Goal: Check status: Check status

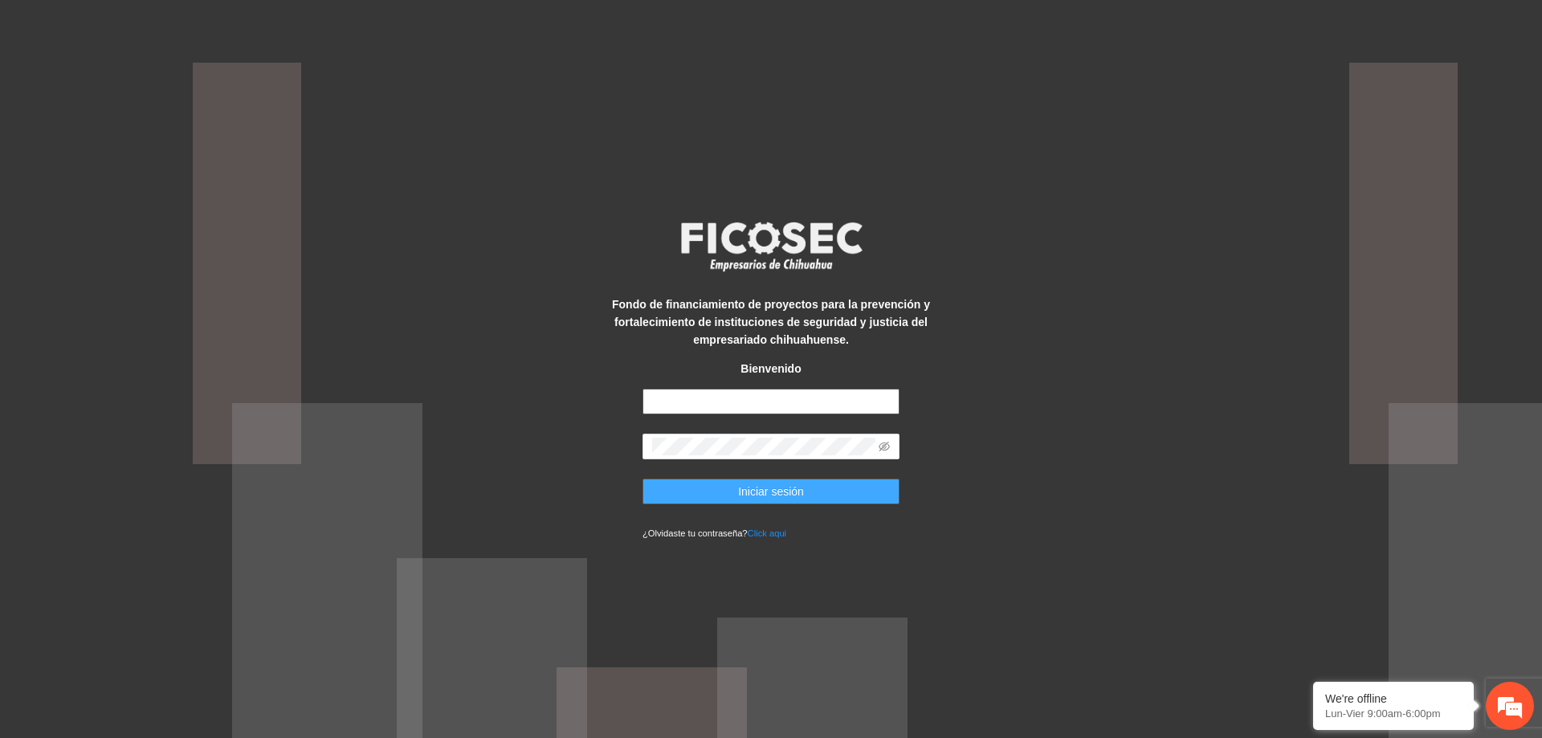
type input "**********"
click at [770, 495] on span "Iniciar sesión" at bounding box center [771, 492] width 66 height 18
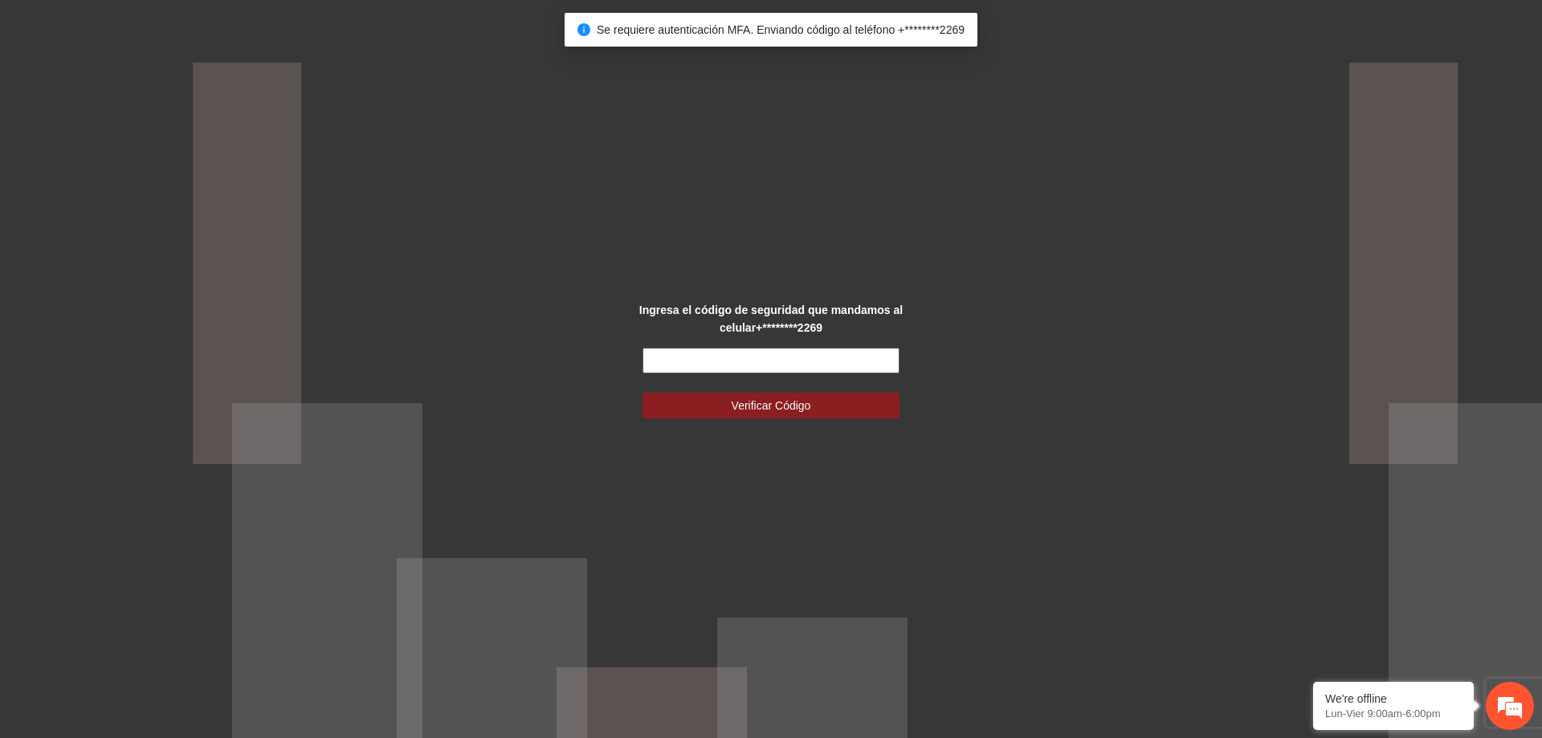
click at [798, 361] on input "text" at bounding box center [770, 361] width 257 height 26
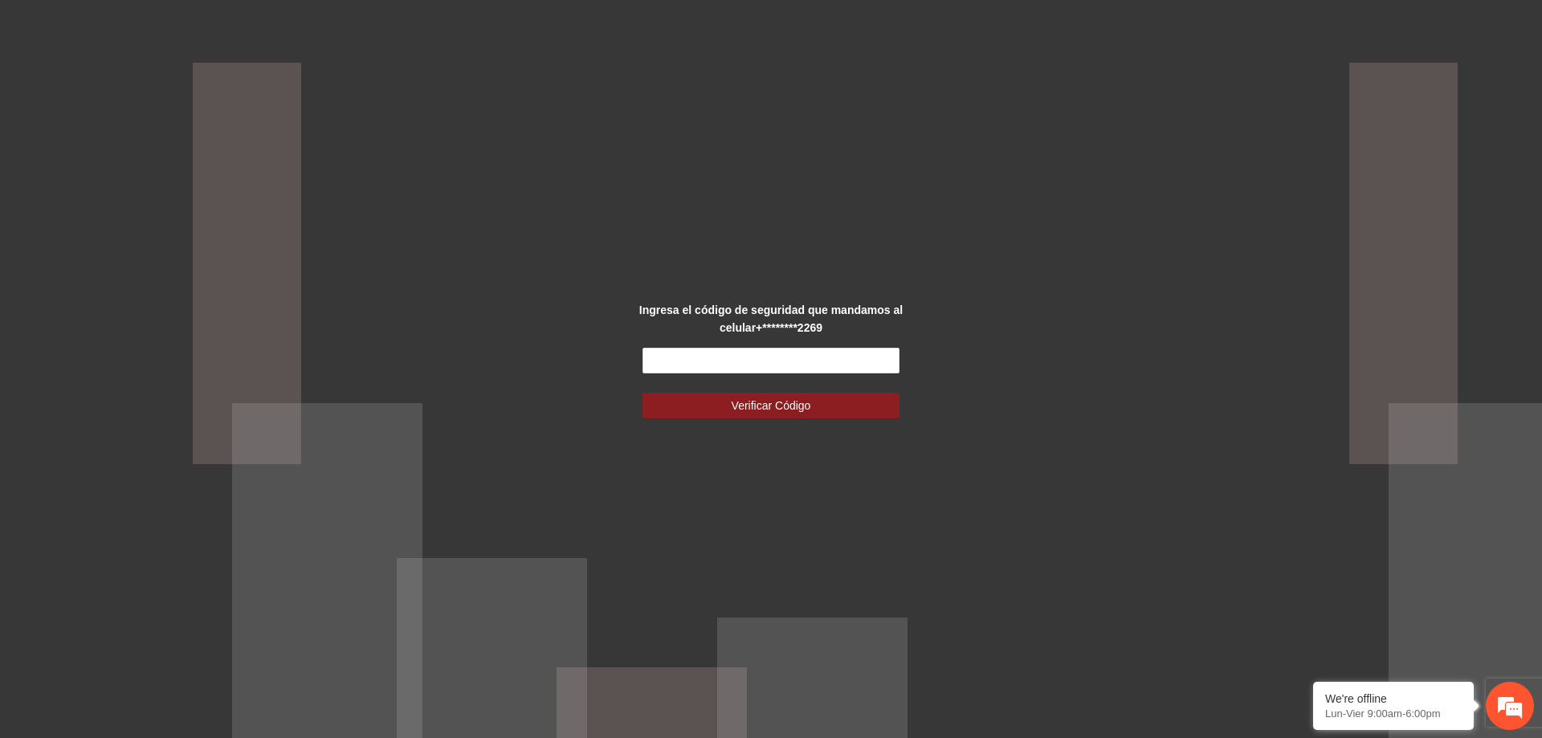
drag, startPoint x: 1078, startPoint y: 409, endPoint x: 935, endPoint y: 390, distance: 144.1
click at [1079, 408] on div "Ingresa el código de seguridad que mandamos al celular +********2269 Verificar …" at bounding box center [771, 369] width 1542 height 738
click at [688, 352] on input "text" at bounding box center [770, 361] width 257 height 26
click at [595, 365] on div "Ingresa el código de seguridad que mandamos al celular +********2269 Verificar …" at bounding box center [771, 369] width 1542 height 738
click at [682, 360] on input "text" at bounding box center [770, 361] width 257 height 26
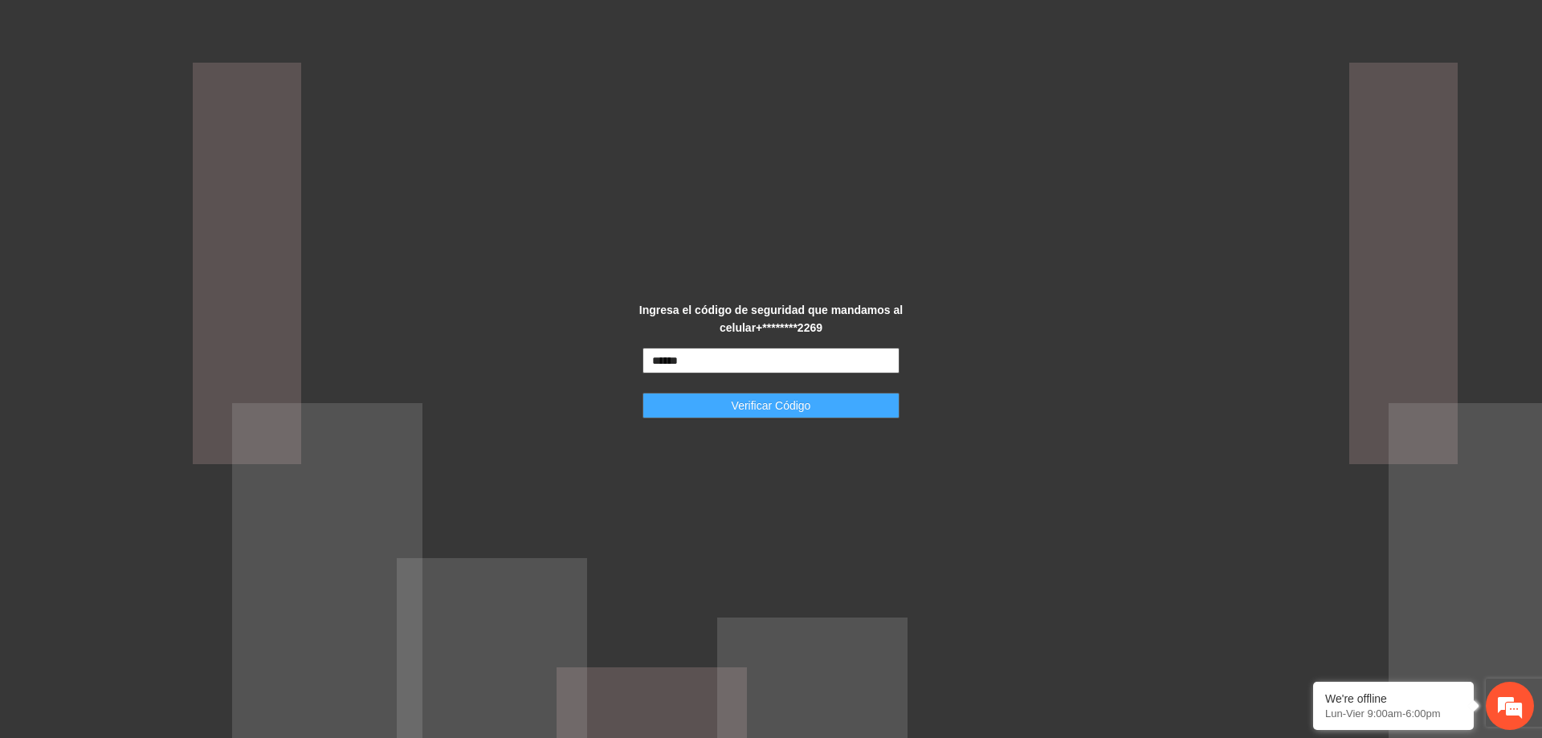
type input "******"
click at [777, 417] on button "Verificar Código" at bounding box center [770, 406] width 257 height 26
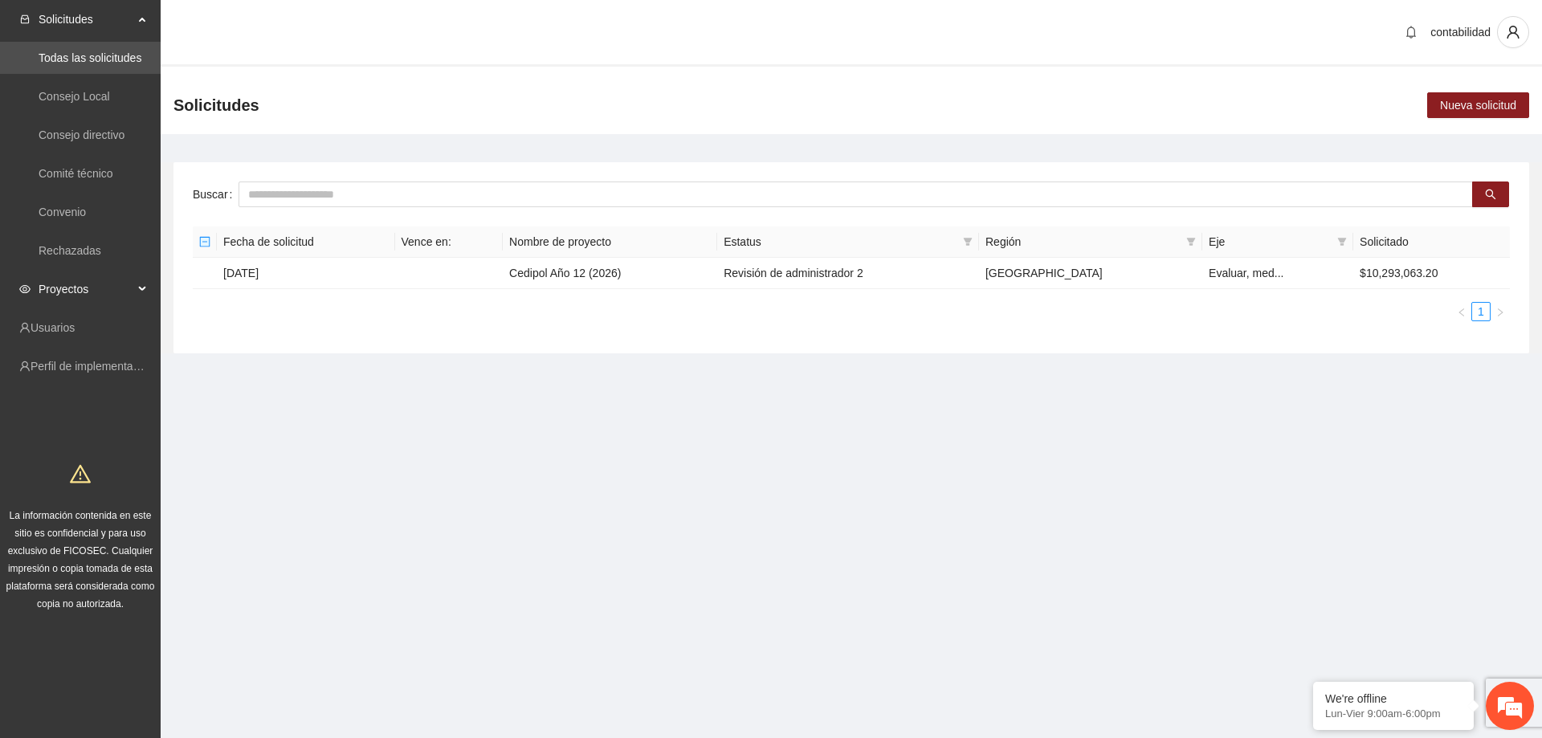
click at [46, 297] on span "Proyectos" at bounding box center [86, 289] width 95 height 32
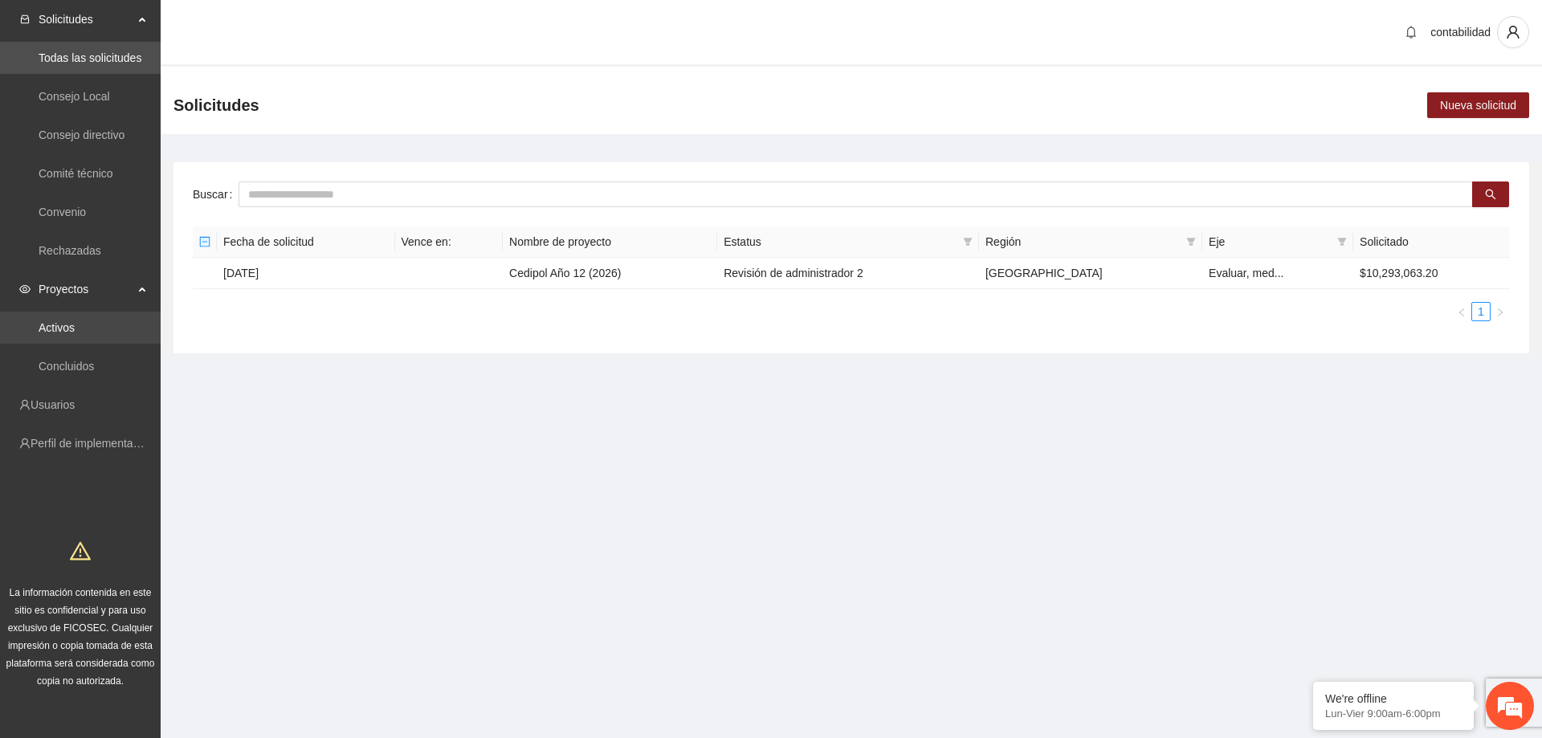
click at [60, 321] on link "Activos" at bounding box center [57, 327] width 36 height 13
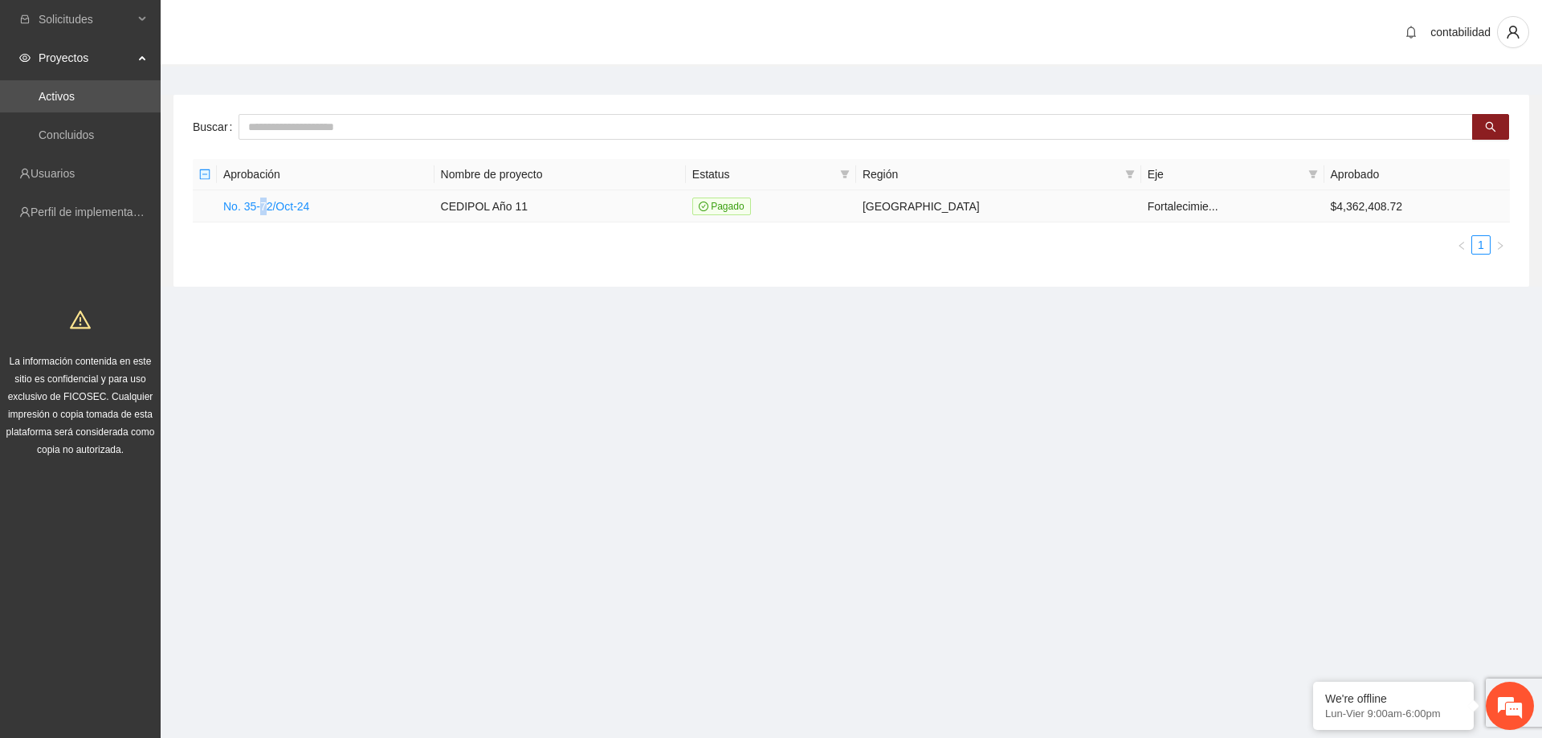
click at [265, 190] on td "No. 35-72/Oct-24" at bounding box center [326, 206] width 218 height 32
click at [266, 200] on link "No. 35-72/Oct-24" at bounding box center [266, 206] width 86 height 13
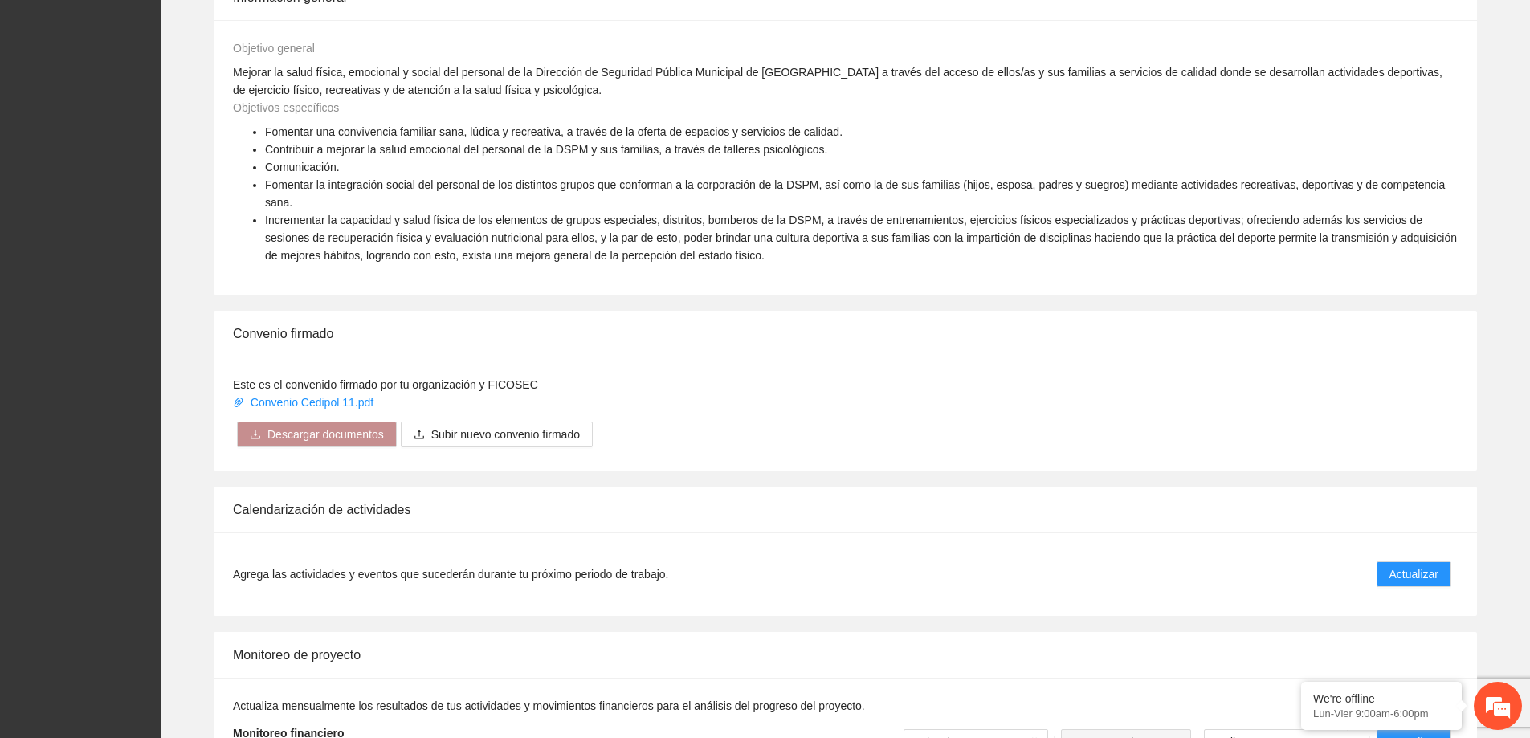
scroll to position [964, 0]
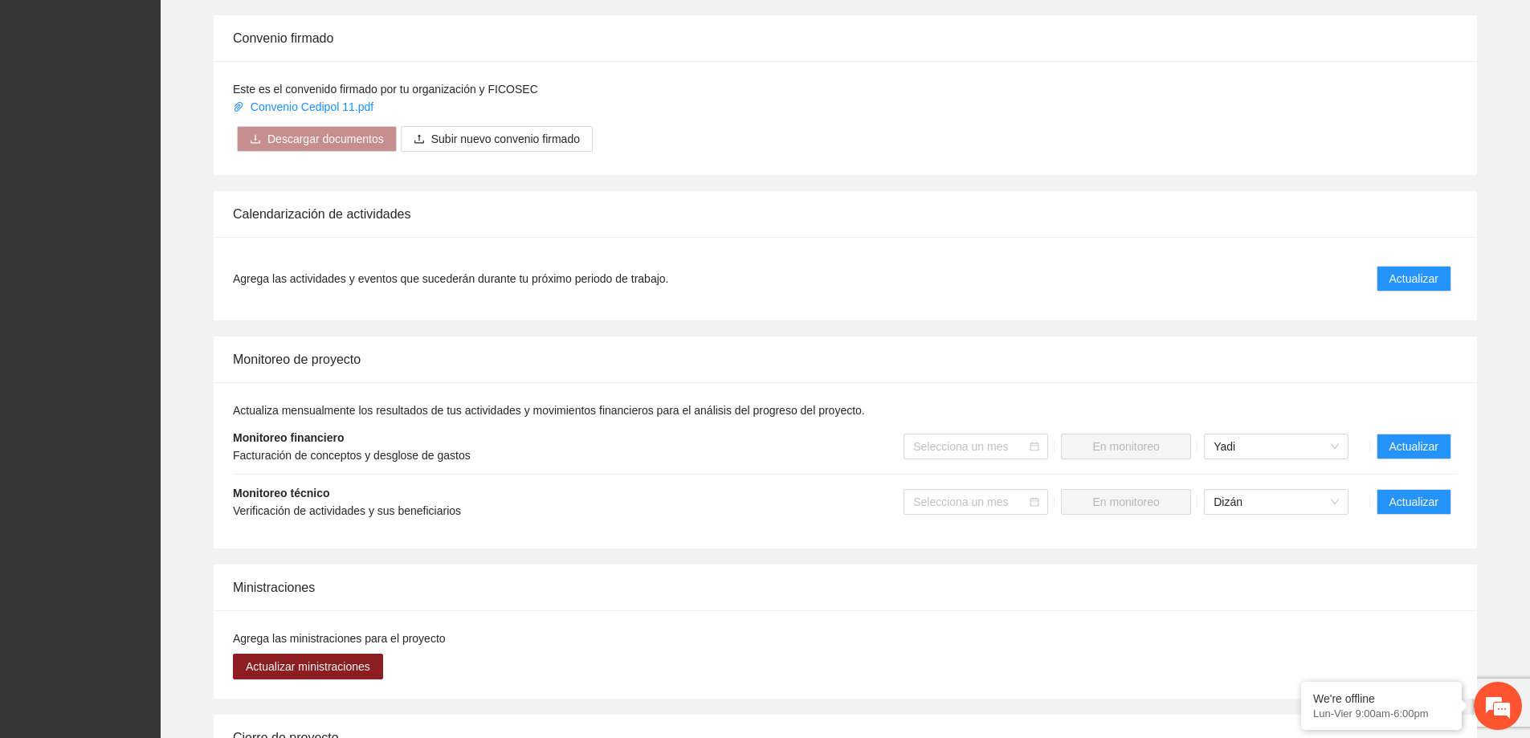
click at [1399, 499] on li "Monitoreo técnico Verificación de actividades y sus beneficiarios Selecciona un…" at bounding box center [845, 502] width 1224 height 55
click at [1411, 493] on span "Actualizar" at bounding box center [1413, 502] width 49 height 18
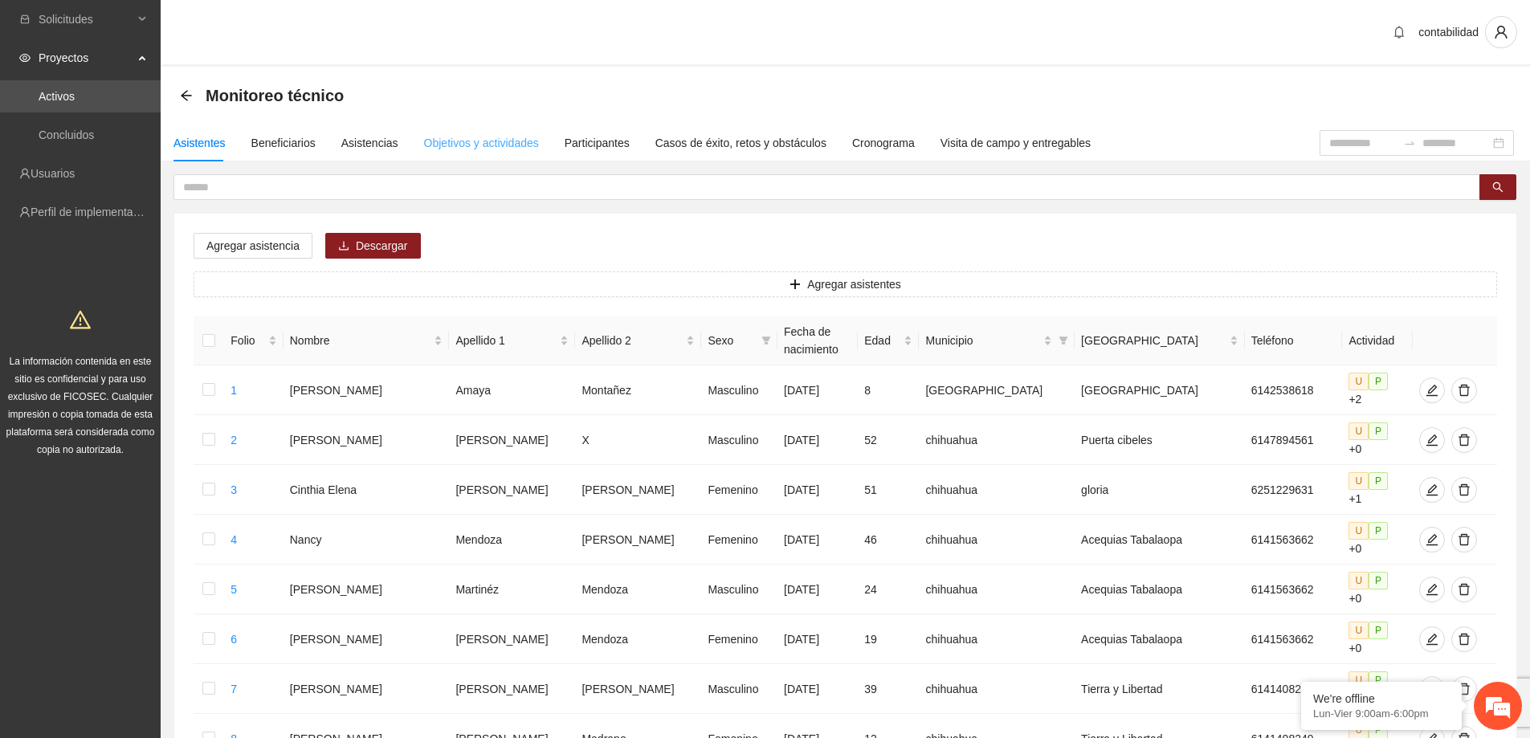
click at [479, 153] on div "Objetivos y actividades" at bounding box center [481, 142] width 115 height 37
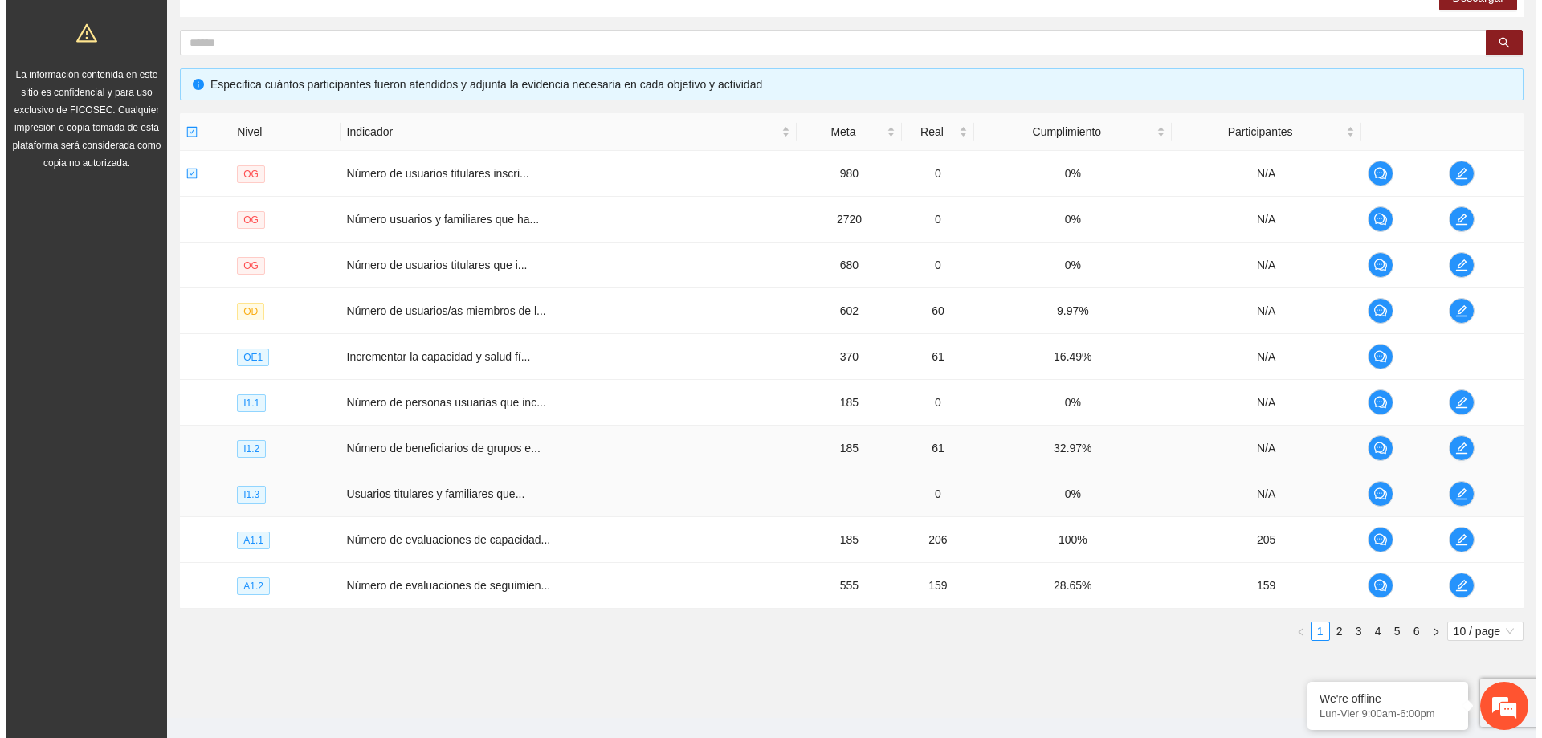
scroll to position [312, 0]
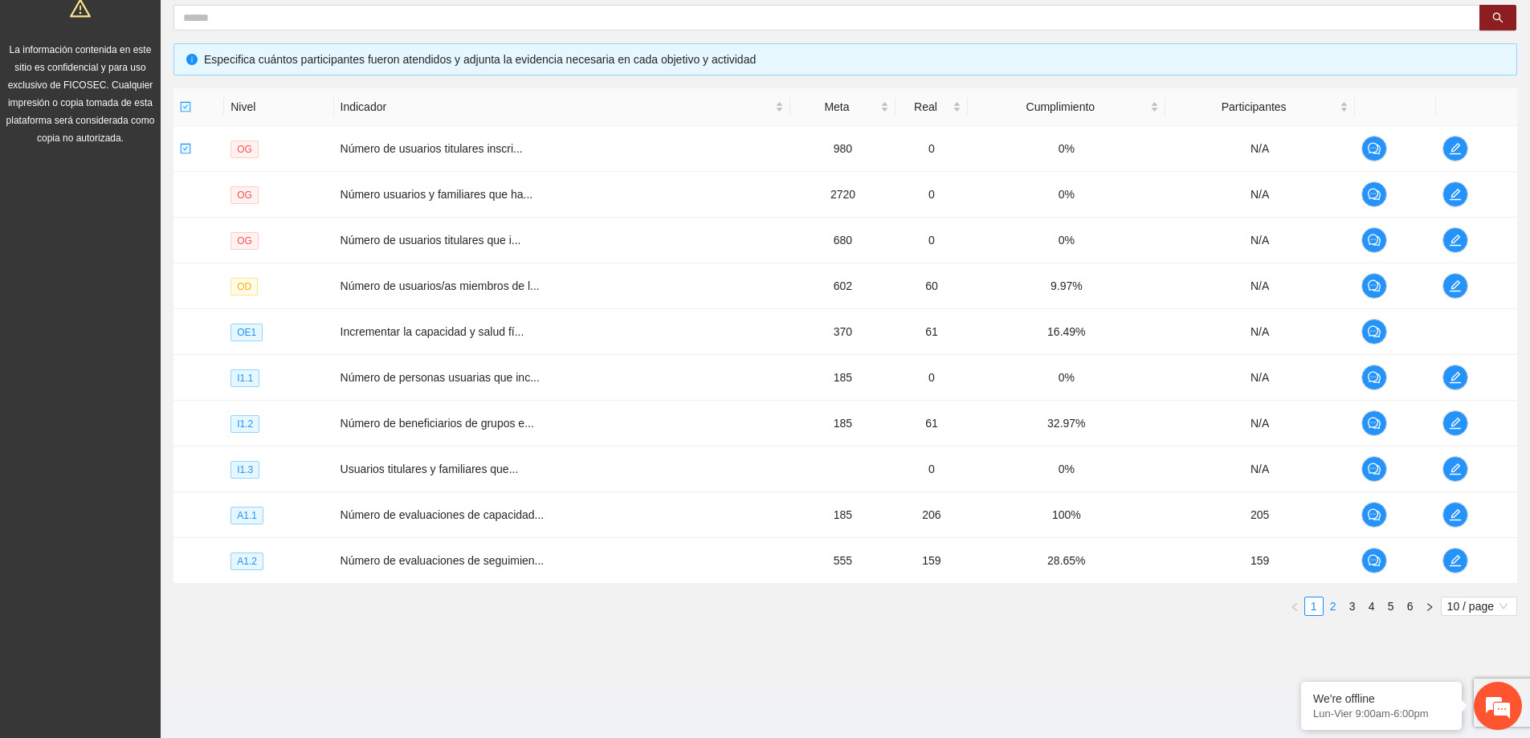
click at [1330, 605] on link "2" at bounding box center [1333, 606] width 18 height 18
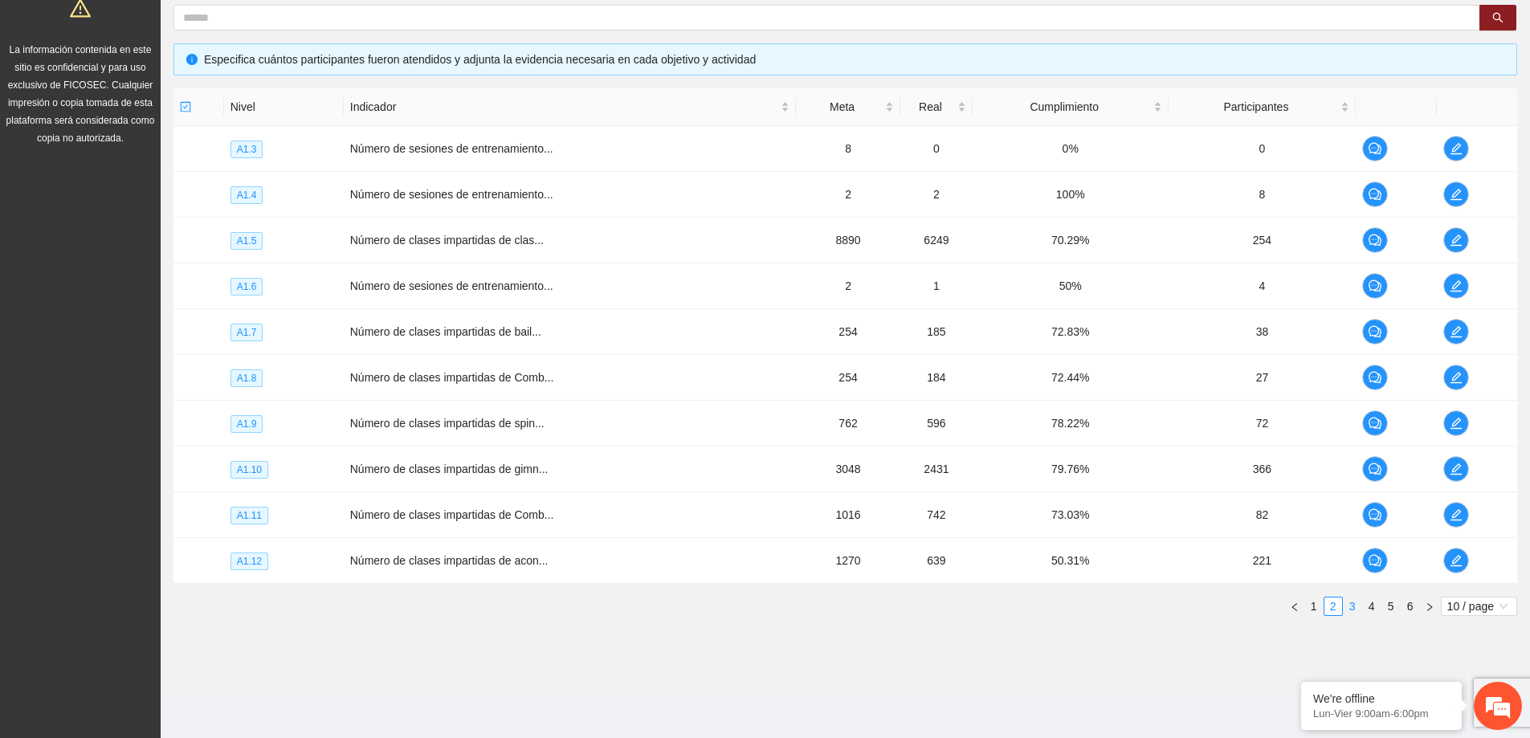
click at [1357, 614] on link "3" at bounding box center [1352, 606] width 18 height 18
click at [1367, 610] on link "4" at bounding box center [1372, 606] width 18 height 18
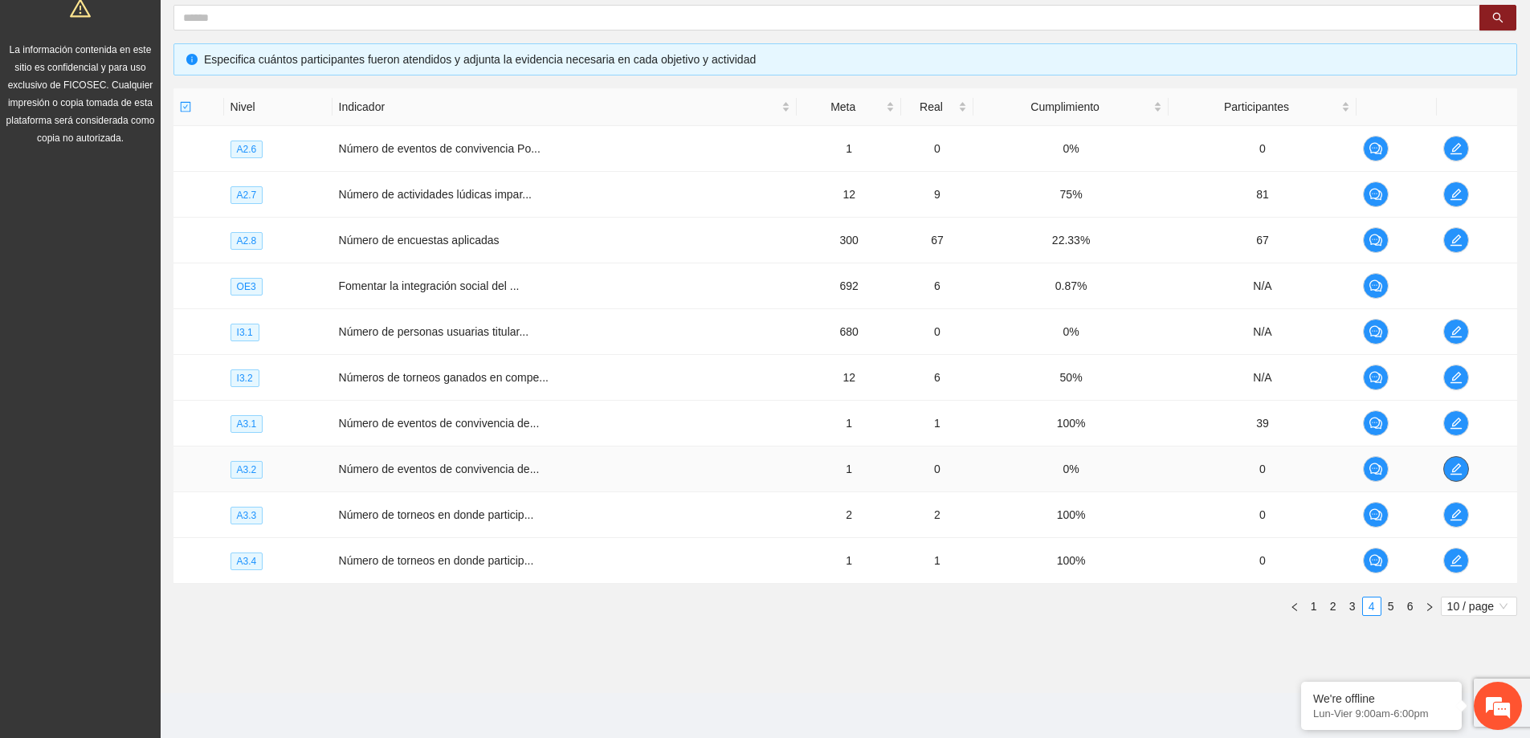
click at [1452, 474] on icon "edit" at bounding box center [1455, 468] width 11 height 11
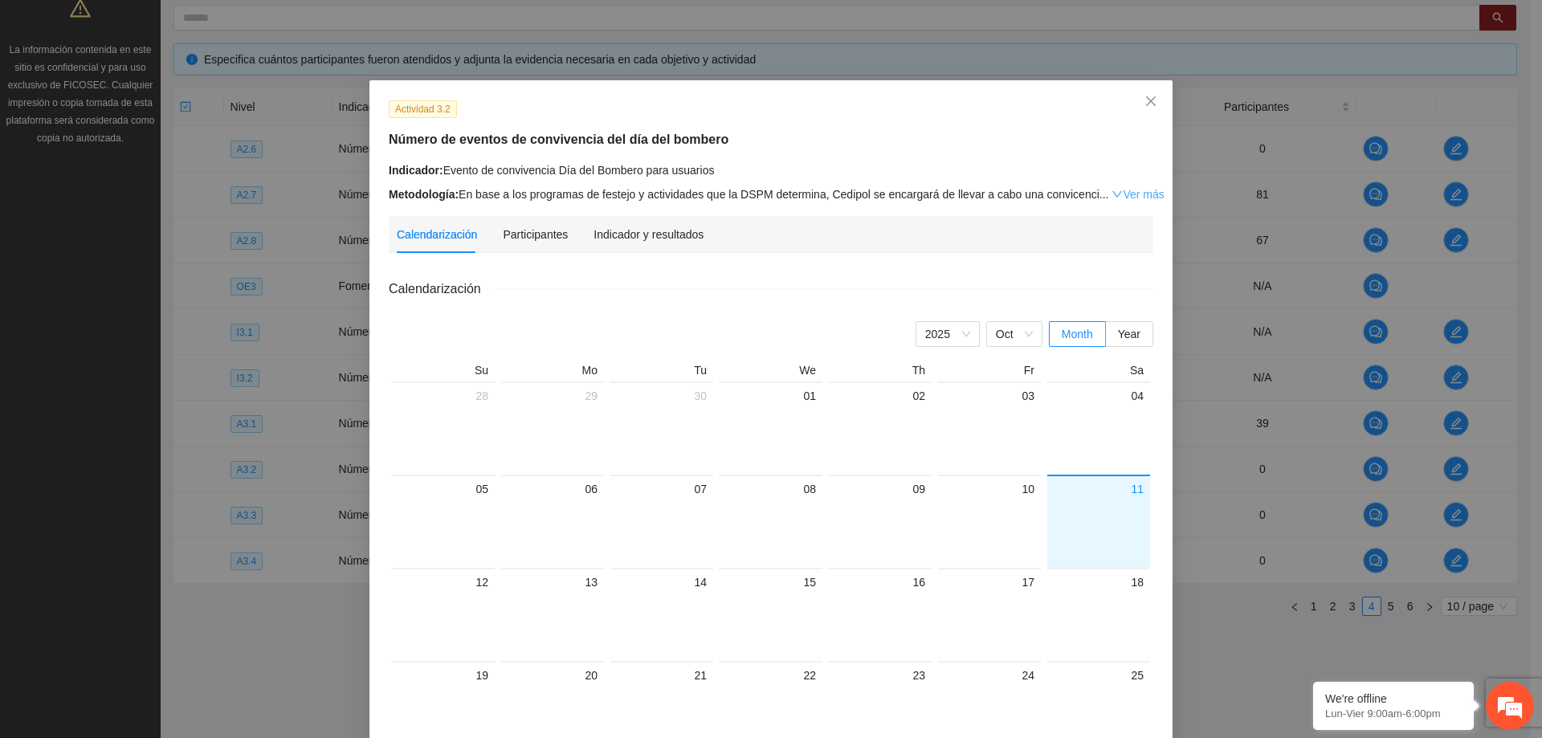
click at [1135, 196] on link "Ver más" at bounding box center [1137, 194] width 52 height 13
